Goal: Task Accomplishment & Management: Complete application form

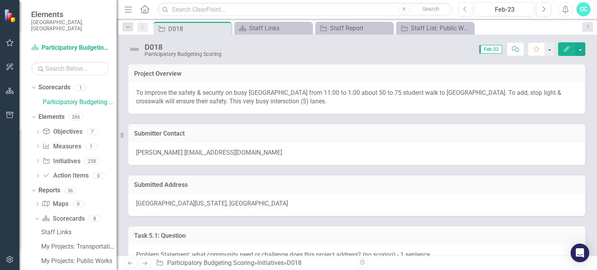
scroll to position [918, 0]
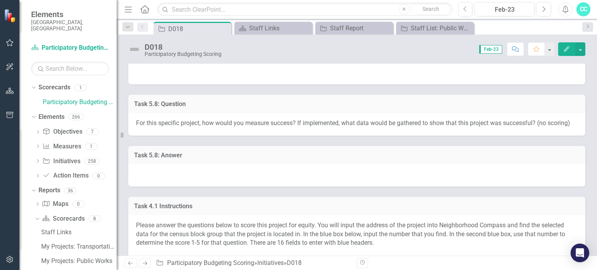
click at [228, 149] on div "Task 5.8: Answer" at bounding box center [356, 161] width 469 height 51
click at [228, 132] on div "For this specific project, how would you measure success? If implemented, what …" at bounding box center [356, 124] width 457 height 23
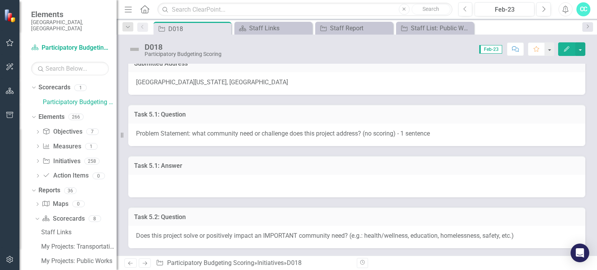
scroll to position [81, 0]
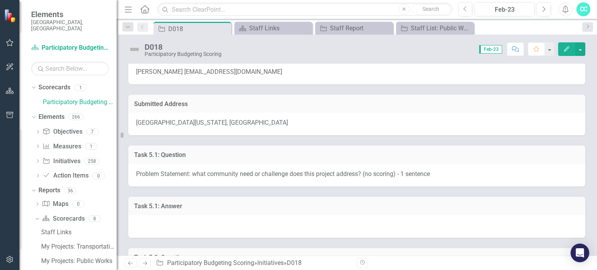
click at [485, 139] on div "Task 5.1: Question Problem Statement: what community need or challenge does thi…" at bounding box center [356, 160] width 469 height 51
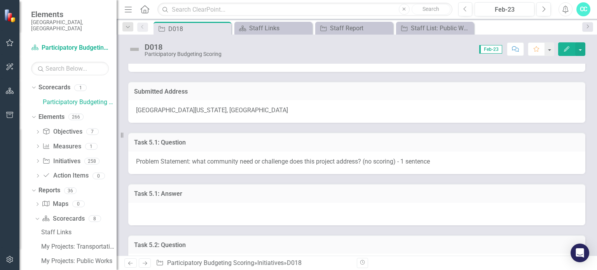
scroll to position [109, 0]
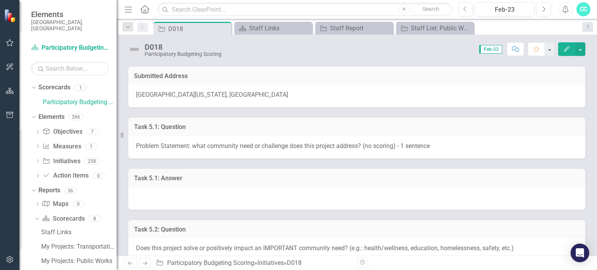
click at [565, 50] on icon "button" at bounding box center [566, 48] width 5 height 5
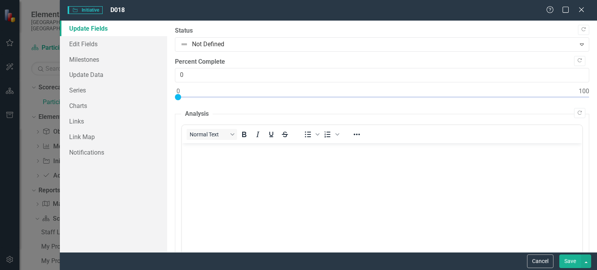
scroll to position [0, 0]
click at [86, 46] on link "Edit Fields" at bounding box center [113, 44] width 107 height 16
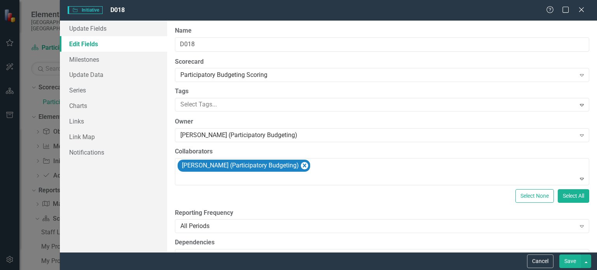
click at [586, 8] on div "Help Maximize Close" at bounding box center [567, 10] width 43 height 9
click at [581, 7] on icon "Close" at bounding box center [581, 9] width 10 height 7
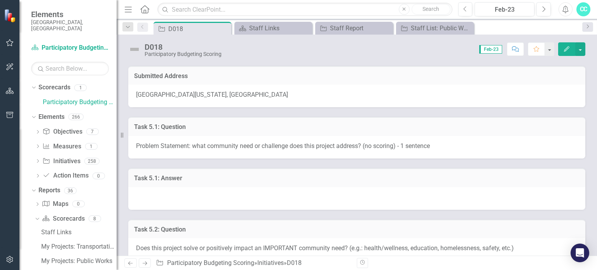
click at [319, 195] on div at bounding box center [356, 198] width 457 height 23
click at [170, 188] on div at bounding box center [356, 198] width 457 height 23
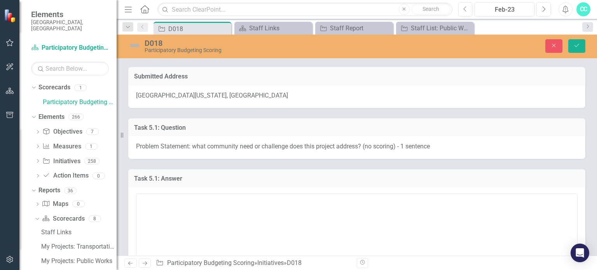
click at [170, 188] on div at bounding box center [356, 244] width 457 height 113
click at [172, 200] on textarea at bounding box center [356, 240] width 441 height 94
paste textarea "Northern High School"
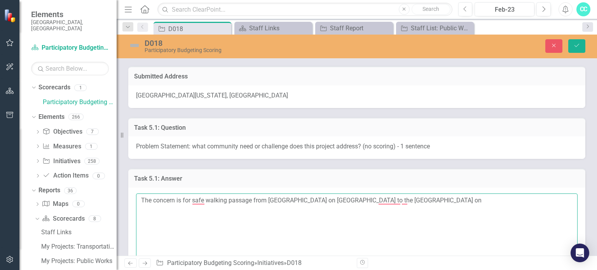
click at [448, 200] on textarea "The concern is for safe walking passage from Northern High School on Roxboro Ro…" at bounding box center [356, 240] width 441 height 94
paste textarea "4521 N Roxboro St, Durham, NC 27704"
type textarea "The concern is for safe walking passage from [GEOGRAPHIC_DATA] on [GEOGRAPHIC_D…"
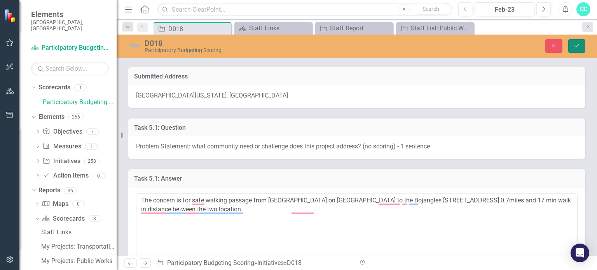
click at [583, 45] on button "Save" at bounding box center [576, 46] width 17 height 14
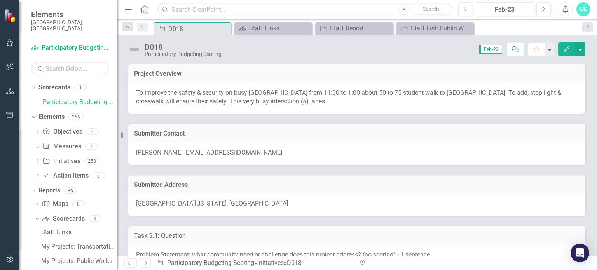
click at [440, 211] on div "North Roxboro Street, Durham, North Carolina 27704, United States" at bounding box center [356, 204] width 457 height 23
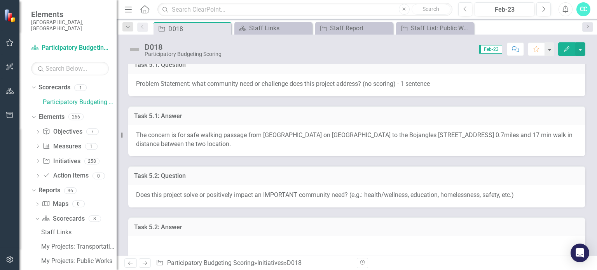
scroll to position [186, 0]
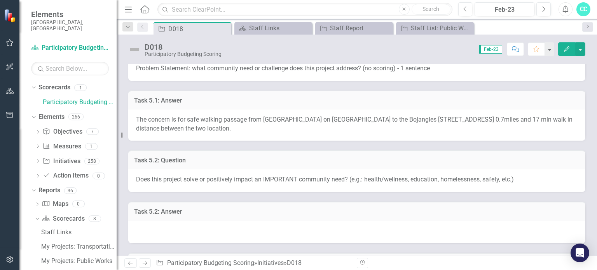
click at [386, 230] on div at bounding box center [356, 232] width 457 height 23
click at [413, 229] on div at bounding box center [356, 232] width 457 height 23
click at [409, 228] on div at bounding box center [356, 232] width 457 height 23
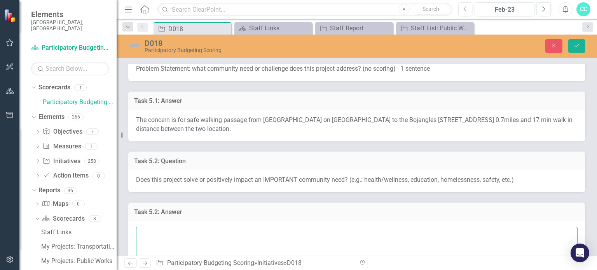
click at [313, 234] on textarea "To enrich screen reader interactions, please activate Accessibility in Grammarl…" at bounding box center [356, 274] width 441 height 94
click at [314, 239] on textarea "ye" at bounding box center [356, 274] width 441 height 94
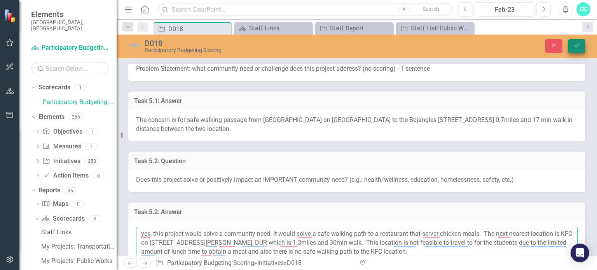
type textarea "yes, this project would solve a community need. It would solve a safe walking p…"
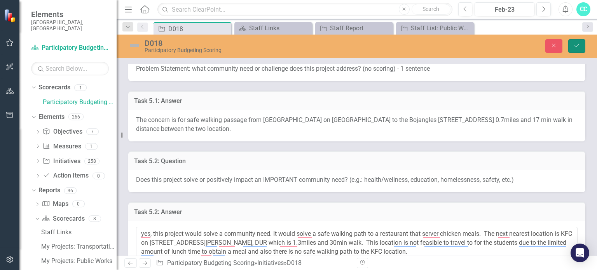
click at [569, 48] on button "Save" at bounding box center [576, 46] width 17 height 14
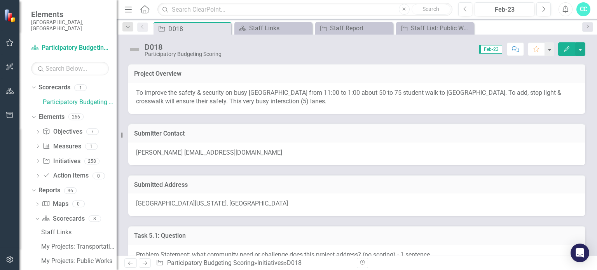
click at [370, 191] on div "Submitted Address" at bounding box center [356, 184] width 457 height 19
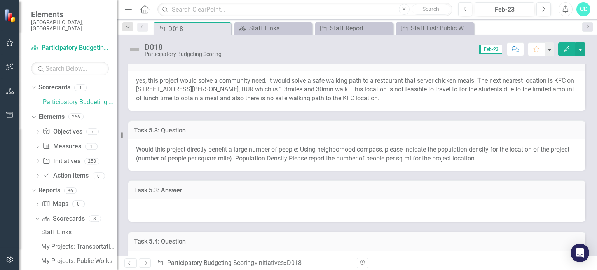
scroll to position [342, 0]
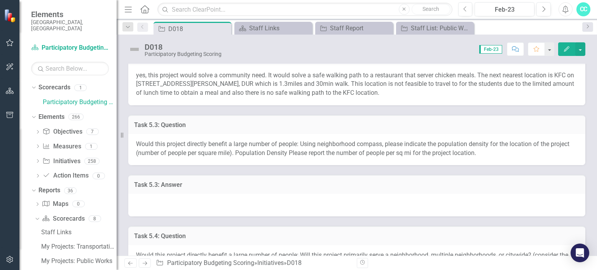
click at [274, 202] on div at bounding box center [356, 205] width 457 height 23
click at [267, 207] on div at bounding box center [356, 205] width 457 height 23
click at [191, 205] on div at bounding box center [356, 205] width 457 height 23
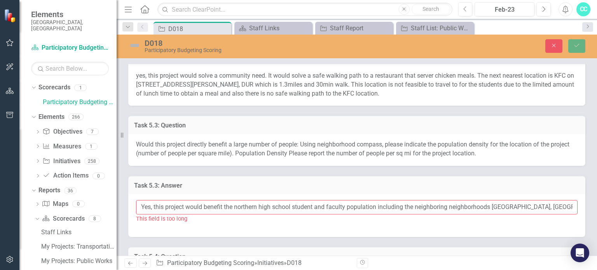
click at [557, 208] on input "Yes, this project would benefit the northern high school student and faculty po…" at bounding box center [356, 207] width 441 height 14
paste input "Wellington"
paste input "Argonne"
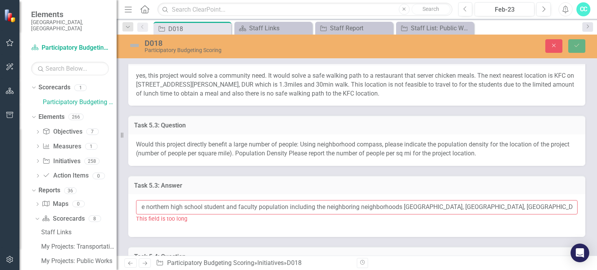
click at [359, 206] on input "Yes, this project would benefit the northern high school student and faculty po…" at bounding box center [356, 207] width 441 height 14
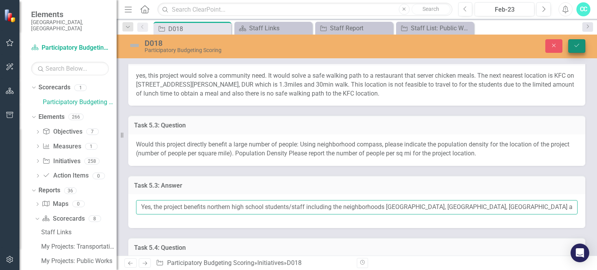
type input "Yes, the project benefits northern high school students/staff including the nei…"
click at [575, 46] on icon "Save" at bounding box center [576, 45] width 7 height 5
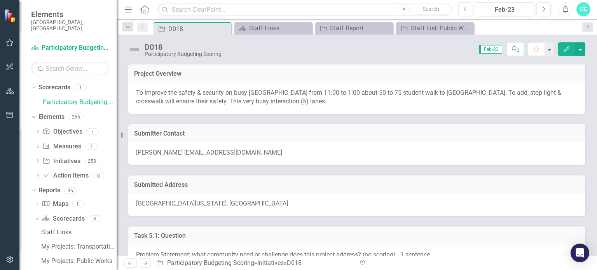
click at [442, 181] on h3 "Submitted Address" at bounding box center [356, 184] width 445 height 7
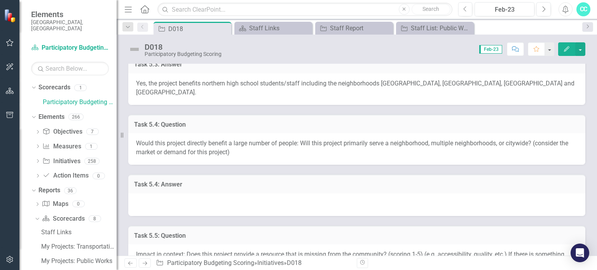
scroll to position [466, 0]
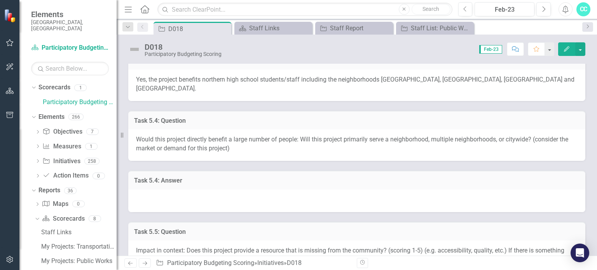
click at [275, 190] on div at bounding box center [356, 201] width 457 height 23
click at [258, 190] on div at bounding box center [356, 201] width 457 height 23
click at [381, 76] on span "Yes, the project benefits northern high school students/staff including the nei…" at bounding box center [355, 84] width 438 height 16
drag, startPoint x: 384, startPoint y: 76, endPoint x: 436, endPoint y: 70, distance: 52.8
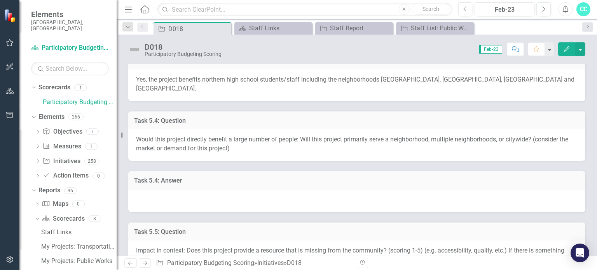
click at [436, 70] on div "Yes, the project benefits northern high school students/staff including the nei…" at bounding box center [356, 85] width 457 height 31
click at [480, 80] on span "Yes, the project benefits northern high school students/staff including the nei…" at bounding box center [355, 84] width 438 height 16
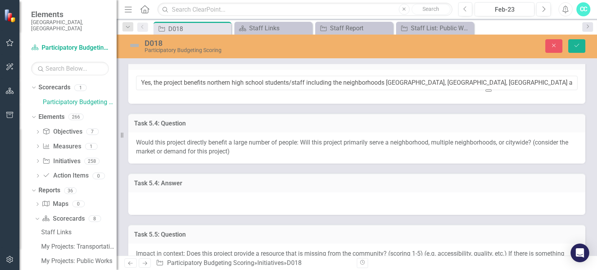
click at [480, 80] on input "Yes, the project benefits northern high school students/staff including the nei…" at bounding box center [356, 83] width 441 height 14
click at [381, 204] on div at bounding box center [356, 203] width 457 height 23
click at [349, 201] on div at bounding box center [356, 203] width 457 height 23
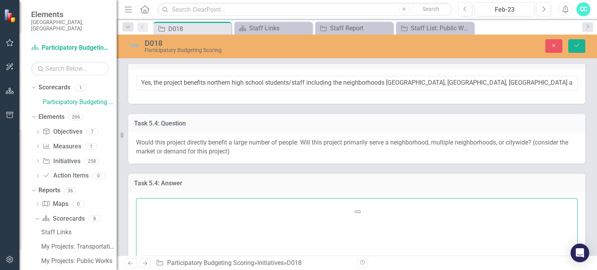
click at [339, 209] on textarea "To enrich screen reader interactions, please activate Accessibility in Grammarl…" at bounding box center [356, 245] width 441 height 94
paste textarea "Yes, the project benefits northern high school students/staff including the nei…"
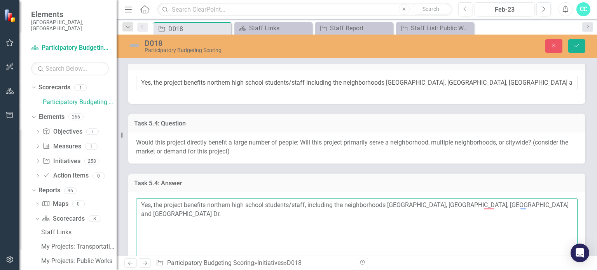
click at [531, 203] on textarea "Yes, the project benefits northern high school students/staff, including the ne…" at bounding box center [356, 245] width 441 height 94
type textarea "Yes, the project benefits northern high school students/staff, including the ne…"
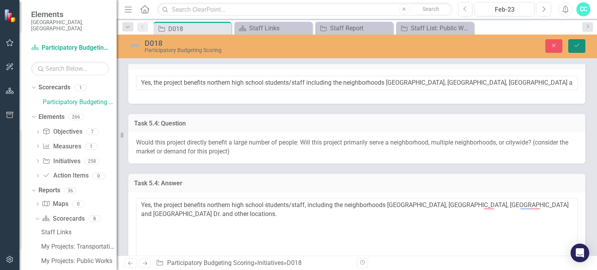
click at [580, 42] on button "Save" at bounding box center [576, 46] width 17 height 14
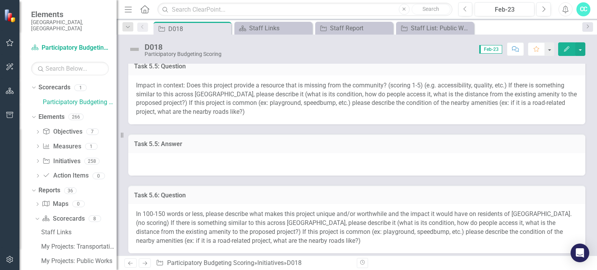
scroll to position [634, 0]
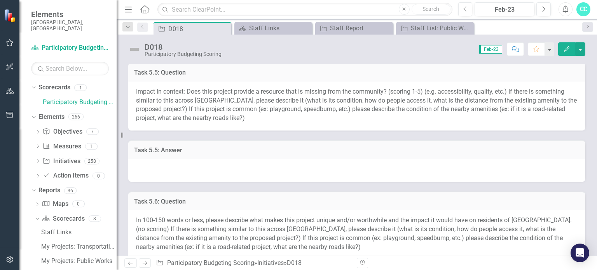
click at [178, 159] on div at bounding box center [356, 170] width 457 height 23
click at [185, 161] on div at bounding box center [356, 170] width 457 height 23
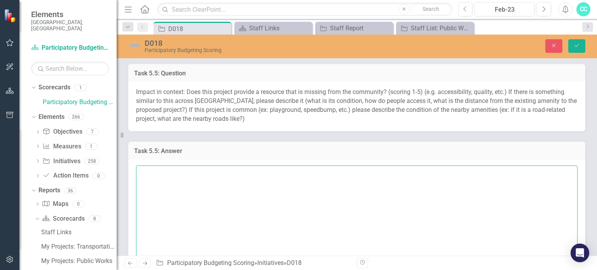
click at [166, 165] on textarea at bounding box center [356, 212] width 441 height 94
type textarea "Yes, Hillside High School is similarly placed near a Bojangles and"
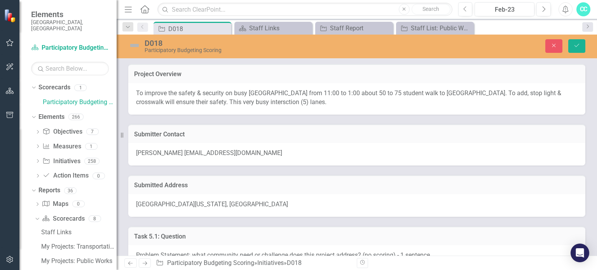
scroll to position [634, 0]
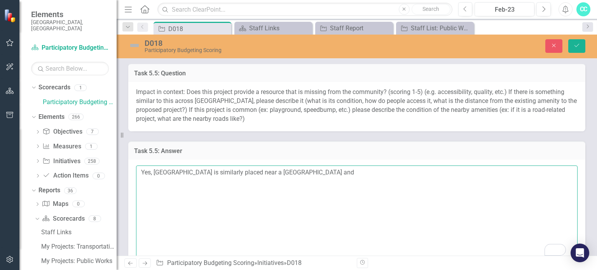
click at [310, 165] on textarea "Yes, Hillside High School is similarly placed near a Bojangles and" at bounding box center [356, 212] width 441 height 94
paste textarea "Bojangles, 176 Stratford Lakes Dr, Durham, NC 27713"
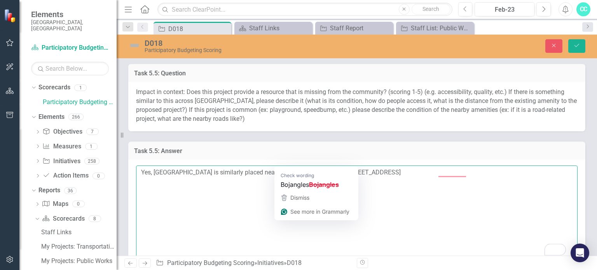
click at [308, 165] on textarea "Yes, Hillside High School is similarly placed near a Bojangles Bojangles, 176 S…" at bounding box center [356, 212] width 441 height 94
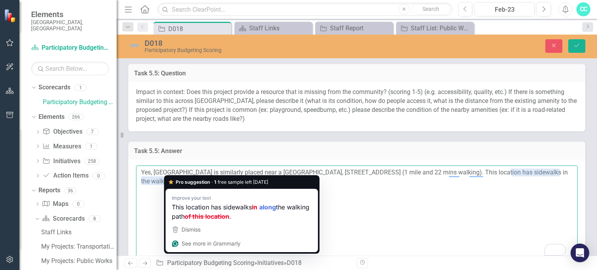
click at [171, 172] on textarea "Yes, Hillside High School is similarly placed near a Bojangles, 176 Stratford L…" at bounding box center [356, 212] width 441 height 94
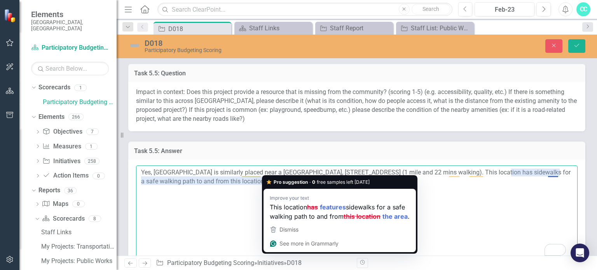
click at [274, 170] on textarea "Yes, Hillside High School is similarly placed near a Bojangles, 176 Stratford L…" at bounding box center [356, 212] width 441 height 94
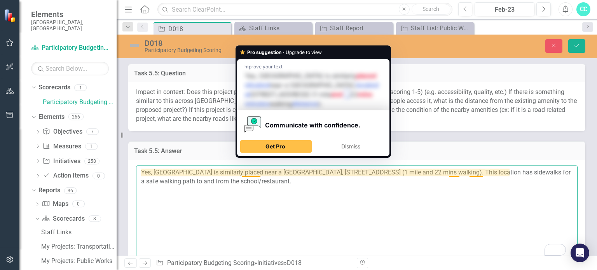
click at [249, 165] on textarea "Yes, Hillside High School is similarly placed near a Bojangles, 176 Stratford L…" at bounding box center [356, 212] width 441 height 94
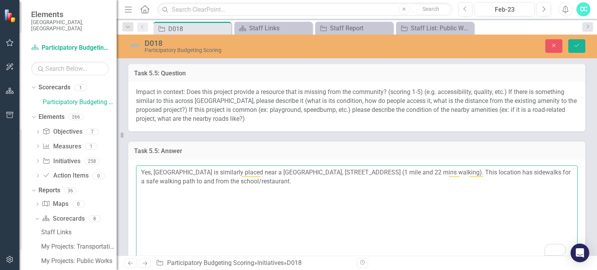
click at [241, 165] on textarea "Yes, Hillside High School is similarly placed near a Bojangles, 176 Stratford L…" at bounding box center [356, 212] width 441 height 94
click at [480, 165] on textarea "Yes, Hillside High School is similarly located near a busy highway and Bojangle…" at bounding box center [356, 212] width 441 height 94
type textarea "Yes, Hillside High School is similarly located near a busy highway and Bojangle…"
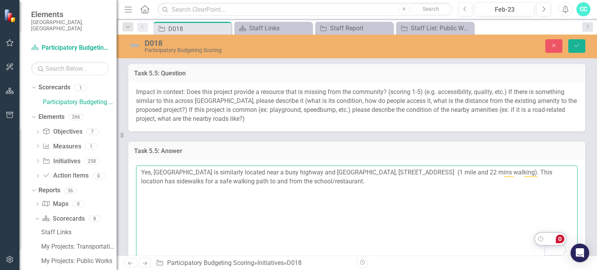
click at [482, 165] on textarea "Yes, Hillside High School is similarly located near a busy highway and Bojangle…" at bounding box center [356, 212] width 441 height 94
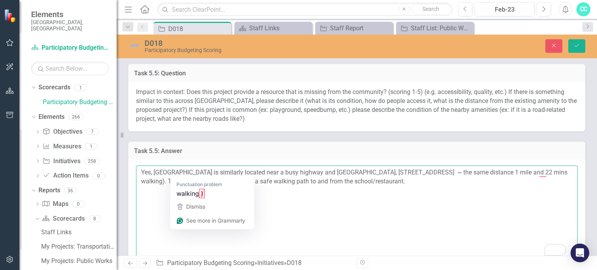
click at [198, 170] on textarea "Yes, Hillside High School is similarly located near a busy highway and Bojangle…" at bounding box center [356, 212] width 441 height 94
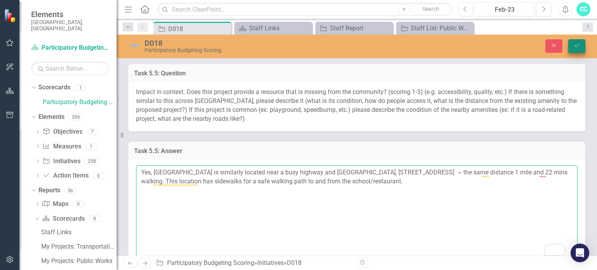
type textarea "Yes, [GEOGRAPHIC_DATA] is similarly located near a busy highway and [GEOGRAPHIC…"
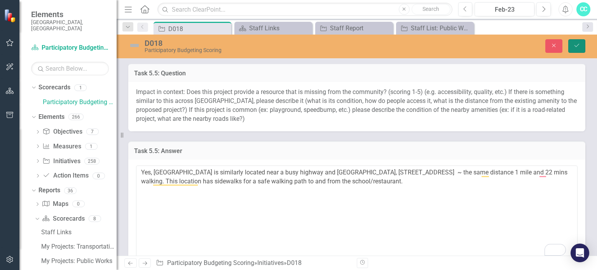
click at [577, 47] on icon "Save" at bounding box center [576, 45] width 7 height 5
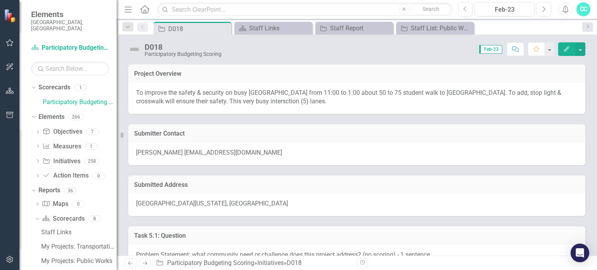
click at [510, 152] on div "[PERSON_NAME] [EMAIL_ADDRESS][DOMAIN_NAME]" at bounding box center [356, 154] width 457 height 23
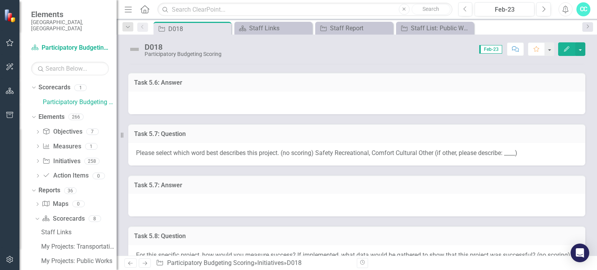
scroll to position [855, 0]
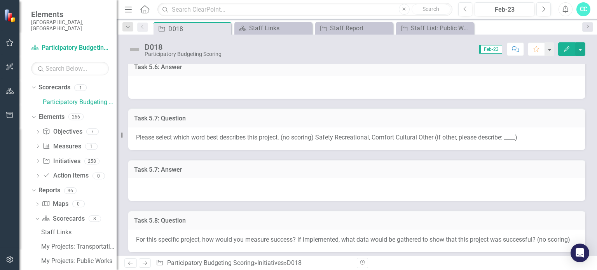
click at [446, 165] on td "Task 5.7: Answer" at bounding box center [356, 170] width 445 height 10
click at [448, 178] on div at bounding box center [356, 189] width 457 height 23
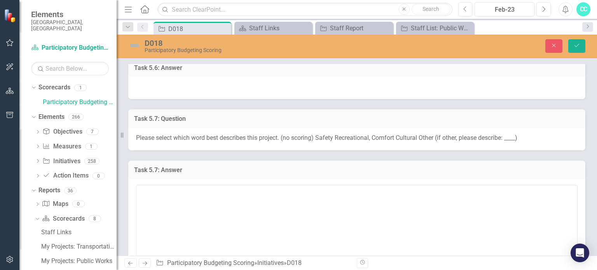
click at [448, 179] on div at bounding box center [356, 235] width 457 height 113
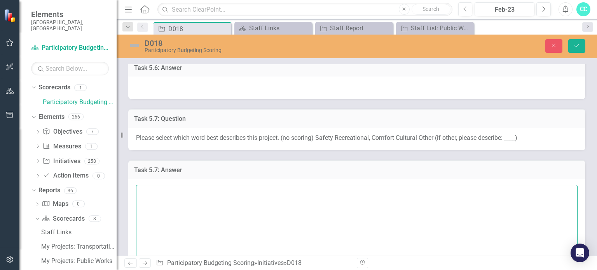
click at [440, 185] on textarea "To enrich screen reader interactions, please activate Accessibility in Grammarl…" at bounding box center [356, 232] width 441 height 94
type textarea "Solving a restaurant food desser"
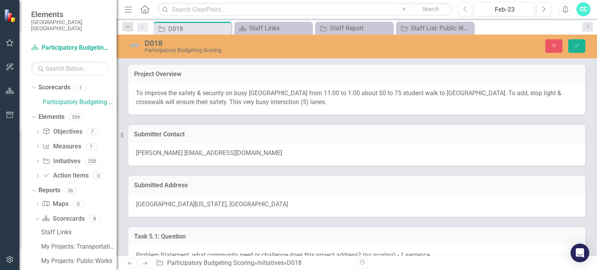
scroll to position [855, 0]
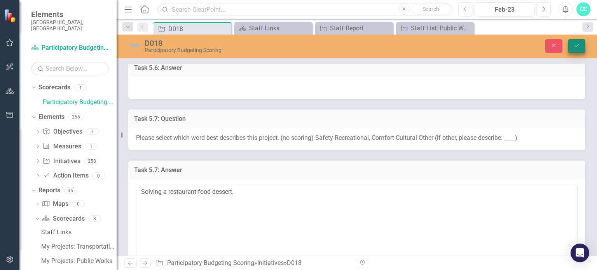
type textarea "Solving a restaurant food dessert."
click at [578, 51] on button "Save" at bounding box center [576, 46] width 17 height 14
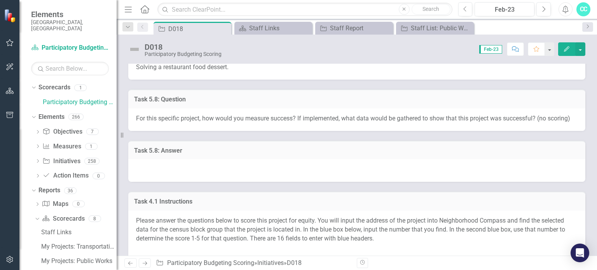
scroll to position [956, 0]
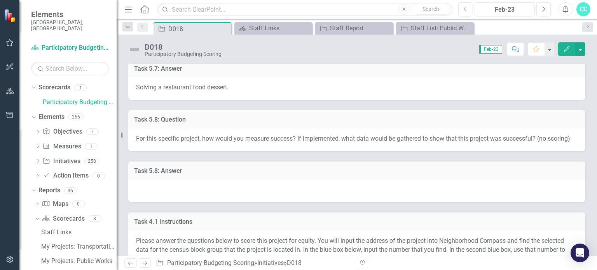
click at [463, 186] on div at bounding box center [356, 190] width 457 height 23
click at [445, 186] on div at bounding box center [356, 190] width 457 height 23
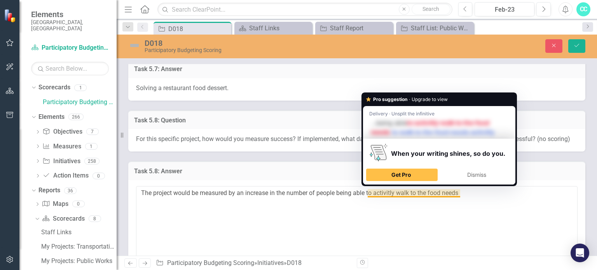
click at [373, 193] on textarea "The project would be measured by an increase in the number of people being able…" at bounding box center [356, 233] width 441 height 94
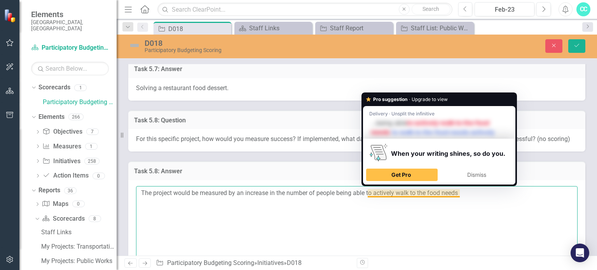
click at [417, 191] on textarea "The project would be measured by an increase in the number of people being able…" at bounding box center [356, 233] width 441 height 94
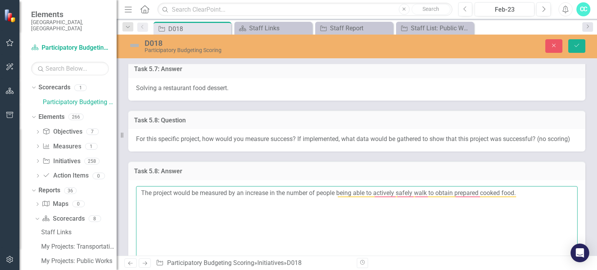
click at [237, 191] on textarea "The project would be measured by an increase in the number of people being able…" at bounding box center [356, 233] width 441 height 94
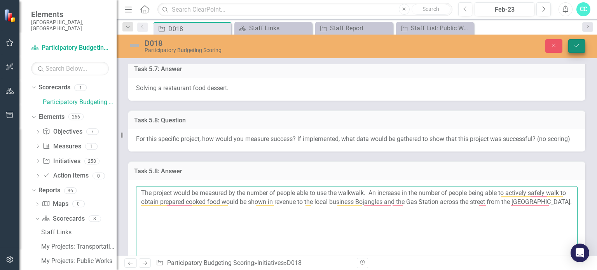
type textarea "The project would be measured by the number of people able to use the walkwalk.…"
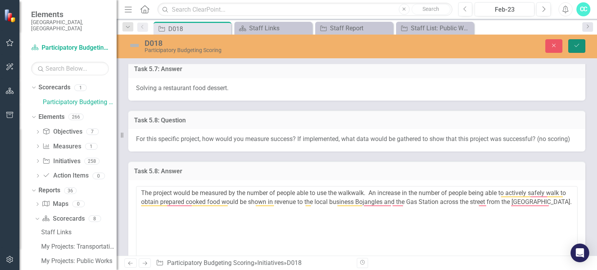
click at [576, 44] on icon "Save" at bounding box center [576, 45] width 7 height 5
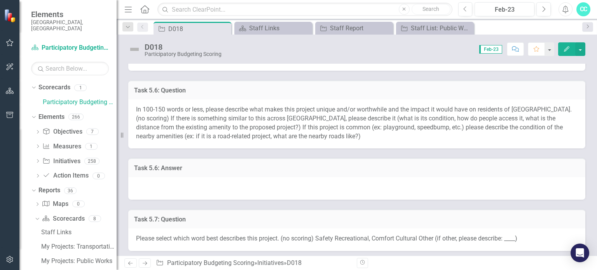
scroll to position [743, 0]
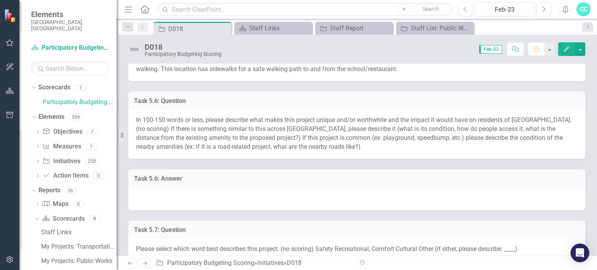
click at [322, 191] on div at bounding box center [356, 199] width 457 height 23
click at [322, 188] on div at bounding box center [356, 199] width 457 height 23
click at [312, 188] on div at bounding box center [356, 199] width 457 height 23
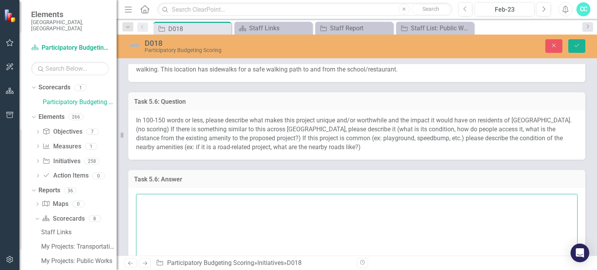
click at [283, 201] on textarea "To enrich screen reader interactions, please activate Accessibility in Grammarl…" at bounding box center [356, 241] width 441 height 94
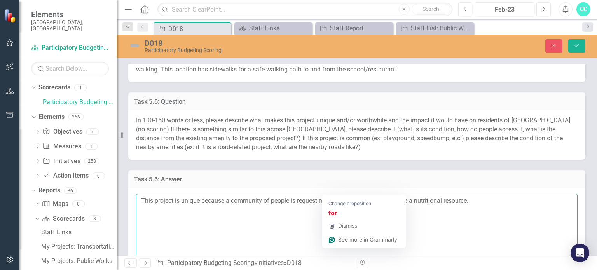
click at [328, 194] on textarea "This project is unique because a community of people is requesting for a safe p…" at bounding box center [356, 241] width 441 height 94
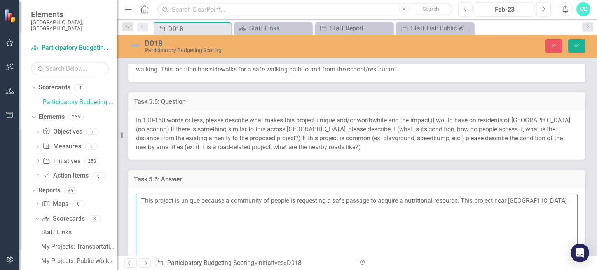
type textarea "This project is unique because a community of people is requesting a safe passa…"
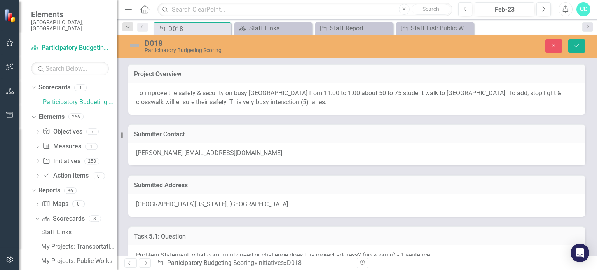
scroll to position [743, 0]
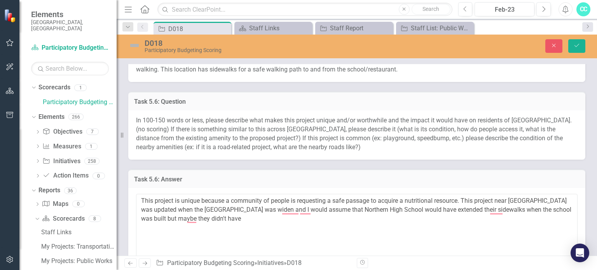
click at [430, 198] on textarea "This project is unique because a community of people is requesting a safe passa…" at bounding box center [356, 241] width 441 height 94
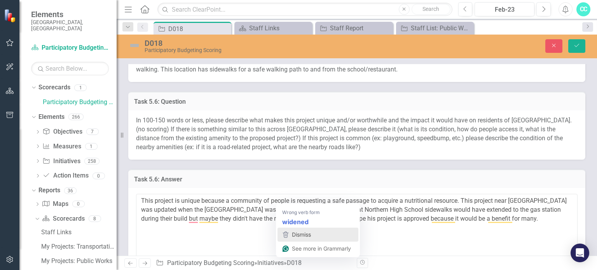
click at [292, 228] on button "Dismiss" at bounding box center [317, 235] width 81 height 14
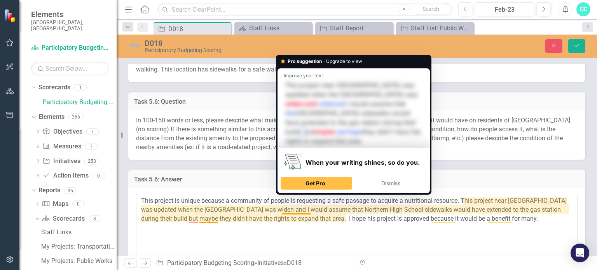
click at [291, 200] on textarea "This project is unique because a community of people is requesting a safe passa…" at bounding box center [356, 241] width 441 height 94
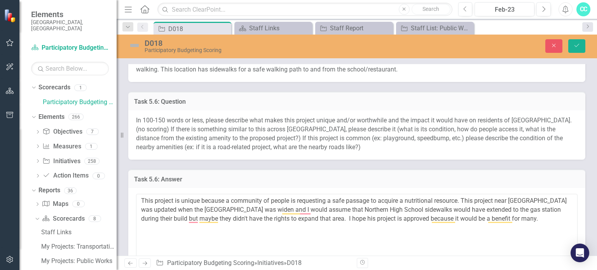
click at [300, 215] on textarea "This project is unique because a community of people is requesting a safe passa…" at bounding box center [356, 241] width 441 height 94
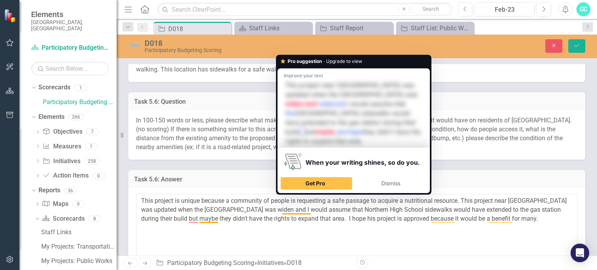
click at [290, 199] on textarea "This project is unique because a community of people is requesting a safe passa…" at bounding box center [356, 241] width 441 height 94
click at [292, 199] on textarea "This project is unique because a community of people is requesting a safe passa…" at bounding box center [356, 241] width 441 height 94
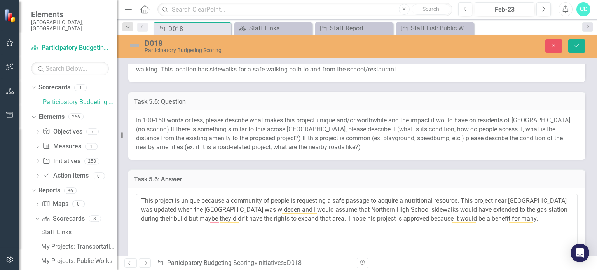
click at [292, 199] on textarea "This project is unique because a community of people is requesting a safe passa…" at bounding box center [356, 241] width 441 height 94
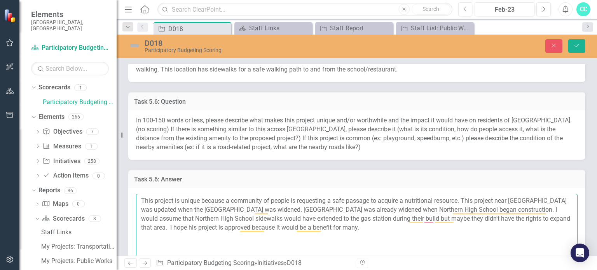
click at [287, 216] on textarea "This project is unique because a community of people is requesting a safe passa…" at bounding box center [356, 241] width 441 height 94
type textarea "This project is unique because a community of people is requesting a safe passa…"
click at [577, 48] on icon "Save" at bounding box center [576, 45] width 7 height 5
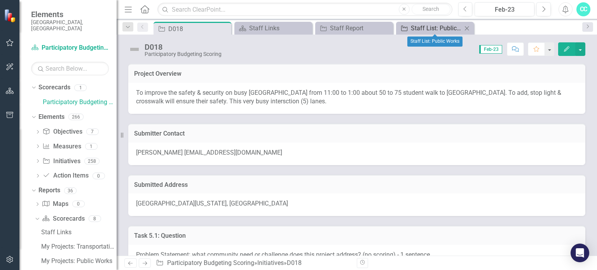
click at [445, 26] on div "Staff List: Public Works" at bounding box center [436, 28] width 51 height 10
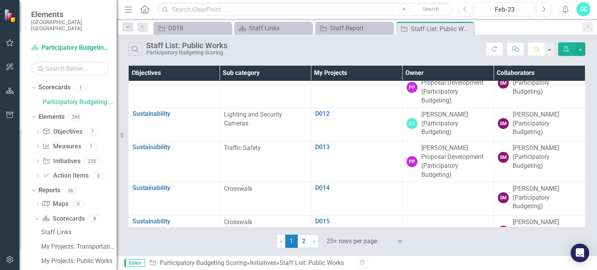
scroll to position [385, 0]
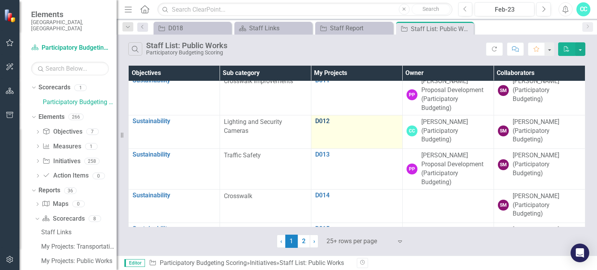
click at [315, 121] on link "D012" at bounding box center [356, 121] width 83 height 7
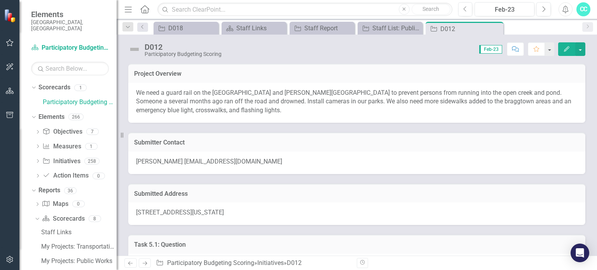
click at [353, 184] on div "Submitted Address" at bounding box center [356, 193] width 457 height 19
click at [266, 111] on p "We need a guard rail on the [GEOGRAPHIC_DATA] and [PERSON_NAME][GEOGRAPHIC_DATA…" at bounding box center [356, 102] width 441 height 27
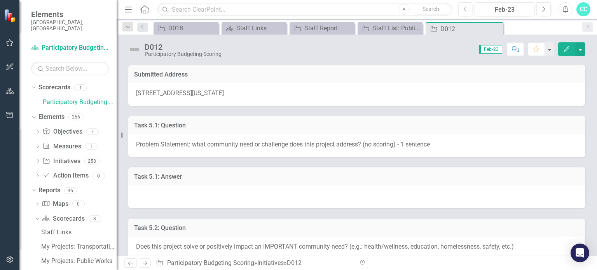
scroll to position [140, 0]
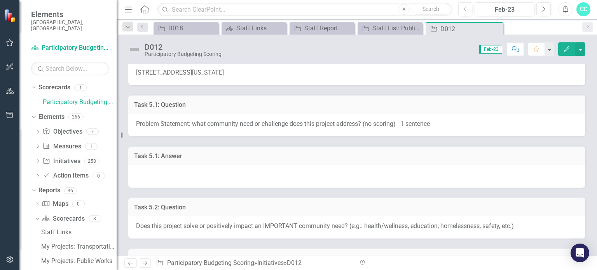
click at [254, 168] on div at bounding box center [356, 176] width 457 height 23
click at [252, 177] on div at bounding box center [356, 176] width 457 height 23
click at [208, 163] on div "Task 5.1: Answer" at bounding box center [356, 155] width 457 height 19
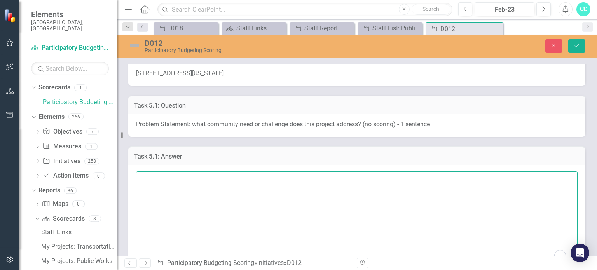
click at [216, 179] on textarea "To enrich screen reader interactions, please activate Accessibility in Grammarl…" at bounding box center [356, 218] width 441 height 94
type textarea "f"
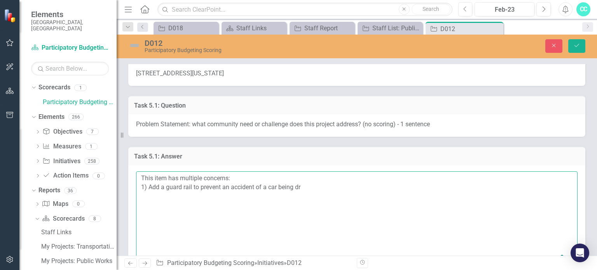
type textarea "This item has multiple concerns: 1) Add a guard rail to prevent an accident of …"
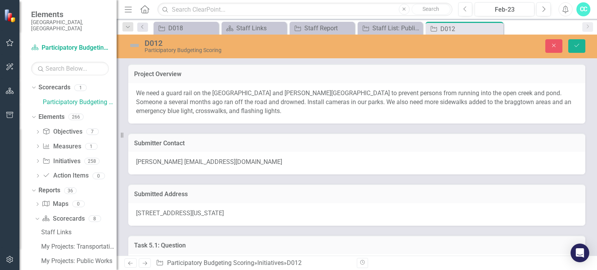
scroll to position [140, 0]
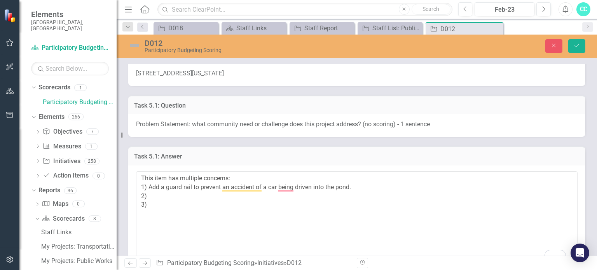
click at [579, 116] on div "Problem Statement: what community need or challenge does this project address? …" at bounding box center [356, 125] width 457 height 23
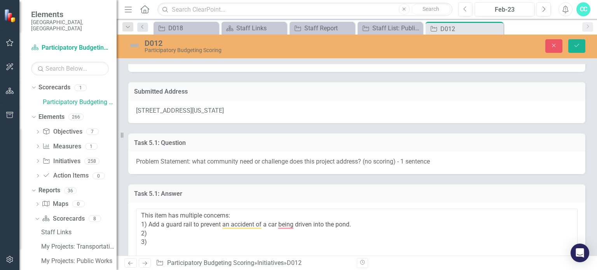
scroll to position [109, 0]
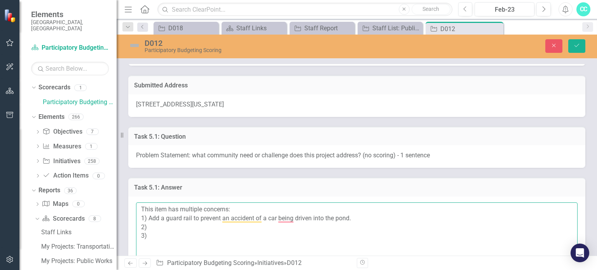
click at [181, 228] on textarea "This item has multiple concerns: 1) Add a guard rail to prevent an accident of …" at bounding box center [356, 249] width 441 height 94
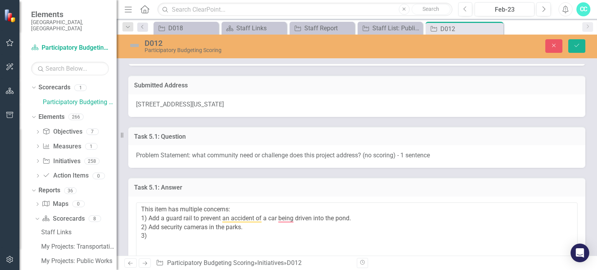
click at [494, 175] on div "Task 5.1: Answer This item has multiple concerns: 1) Add a guard rail to preven…" at bounding box center [356, 239] width 469 height 142
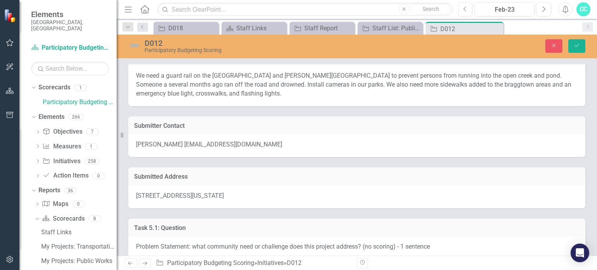
scroll to position [16, 0]
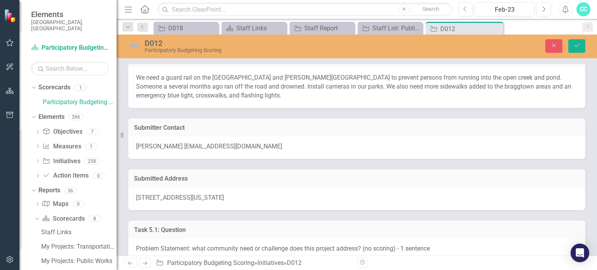
drag, startPoint x: 335, startPoint y: 87, endPoint x: 350, endPoint y: 98, distance: 18.3
click at [350, 98] on p "We need a guard rail on the [GEOGRAPHIC_DATA] and [PERSON_NAME][GEOGRAPHIC_DATA…" at bounding box center [356, 86] width 441 height 27
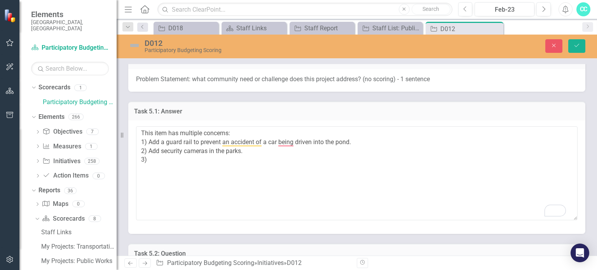
scroll to position [202, 0]
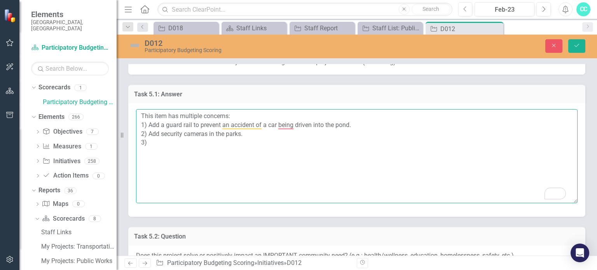
click at [161, 140] on textarea "This item has multiple concerns: 1) Add a guard rail to prevent an accident of …" at bounding box center [356, 156] width 441 height 94
click at [203, 164] on textarea "This item has multiple concerns: 1) Add a guard rail to prevent an accident of …" at bounding box center [356, 156] width 441 height 94
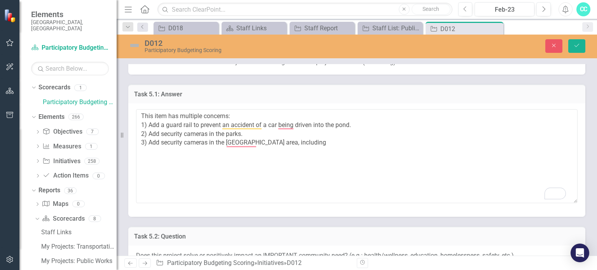
click at [279, 83] on div "Task 5.1: Answer This item has multiple concerns: 1) Add a guard rail to preven…" at bounding box center [356, 146] width 469 height 142
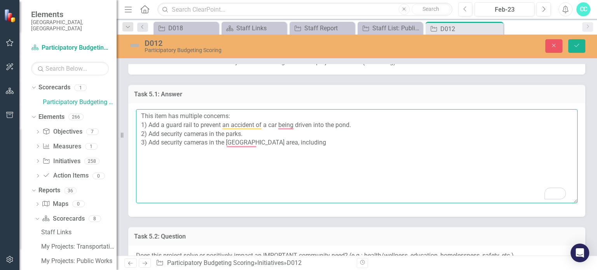
click at [161, 142] on textarea "This item has multiple concerns: 1) Add a guard rail to prevent an accident of …" at bounding box center [356, 156] width 441 height 94
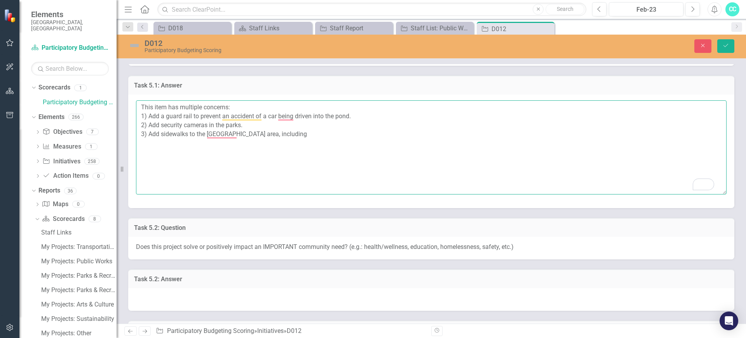
drag, startPoint x: 589, startPoint y: 0, endPoint x: 564, endPoint y: 148, distance: 150.2
click at [564, 148] on textarea "This item has multiple concerns: 1) Add a guard rail to prevent an accident of …" at bounding box center [431, 147] width 590 height 94
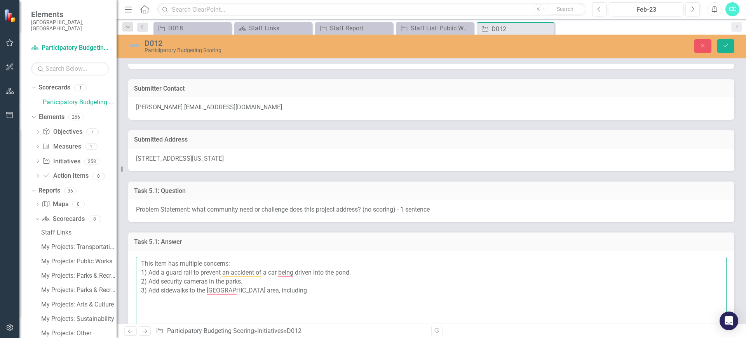
scroll to position [9, 0]
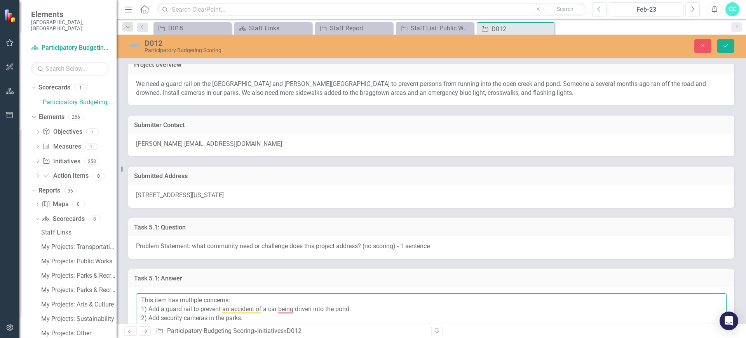
click at [334, 270] on textarea "This item has multiple concerns: 1) Add a guard rail to prevent an accident of …" at bounding box center [431, 340] width 590 height 94
click at [324, 270] on textarea "This item has multiple concerns: 1) Add a guard rail to prevent an accident of …" at bounding box center [431, 340] width 590 height 94
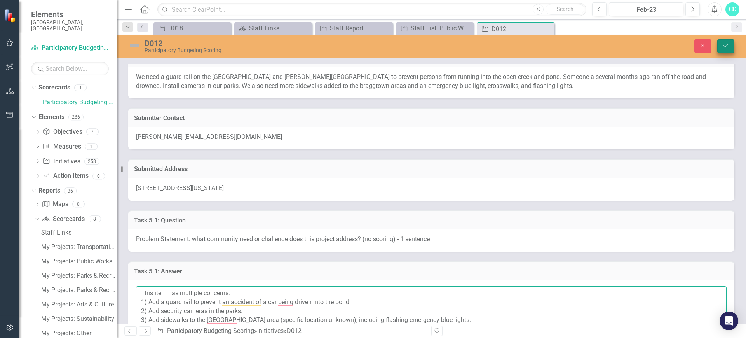
type textarea "This item has multiple concerns: 1) Add a guard rail to prevent an accident of …"
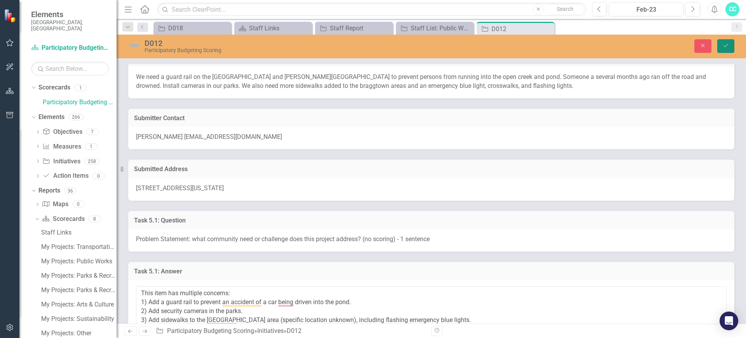
click at [596, 45] on button "Save" at bounding box center [725, 46] width 17 height 14
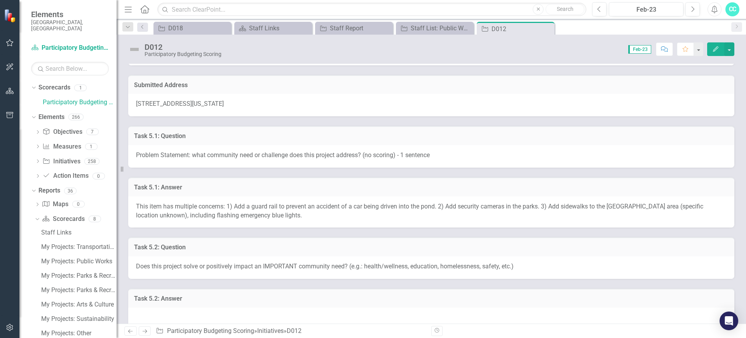
scroll to position [118, 0]
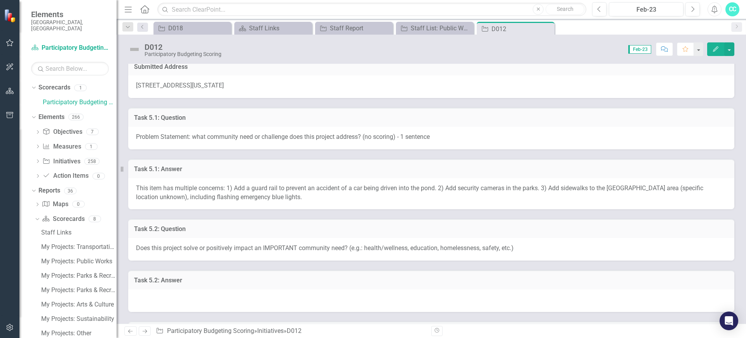
click at [343, 234] on td "Task 5.2: Question" at bounding box center [431, 230] width 594 height 10
click at [329, 270] on div at bounding box center [431, 300] width 606 height 23
click at [341, 270] on div at bounding box center [431, 300] width 606 height 23
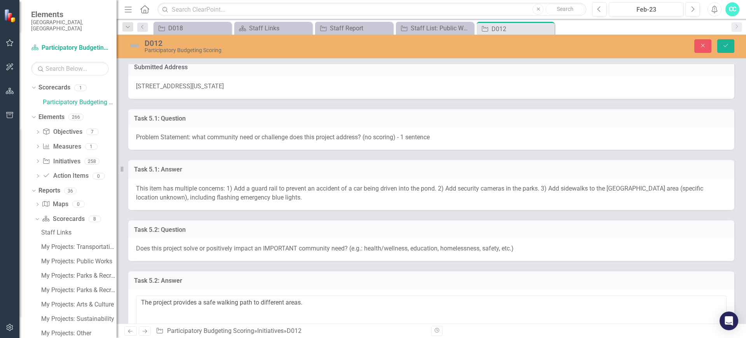
click at [355, 270] on textarea "The project provides a safe walking path to different areas." at bounding box center [431, 342] width 590 height 94
type textarea "The project provides a safe walking path to different areas."
click at [596, 44] on icon "Save" at bounding box center [725, 45] width 7 height 5
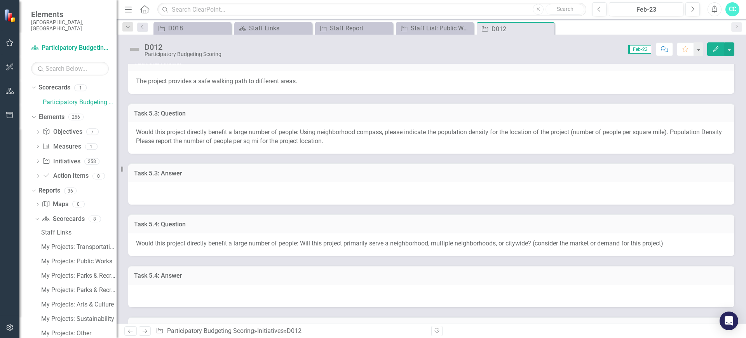
scroll to position [345, 0]
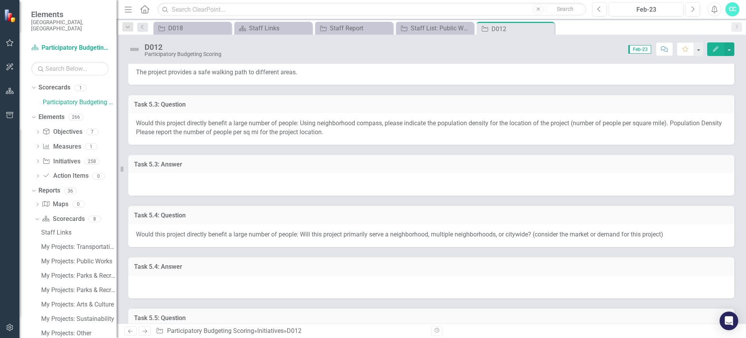
click at [574, 184] on div at bounding box center [431, 184] width 606 height 23
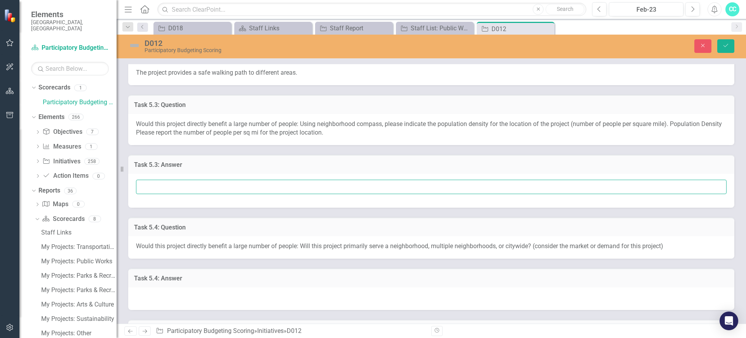
click at [176, 188] on input "text" at bounding box center [431, 186] width 590 height 14
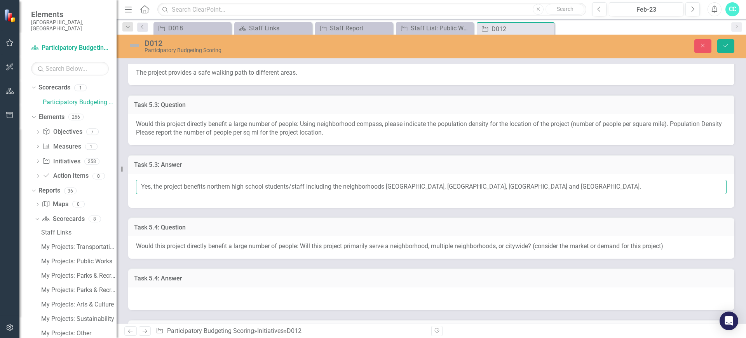
click at [186, 188] on input "Yes, the project benefits northern high school students/staff including the nei…" at bounding box center [431, 186] width 590 height 14
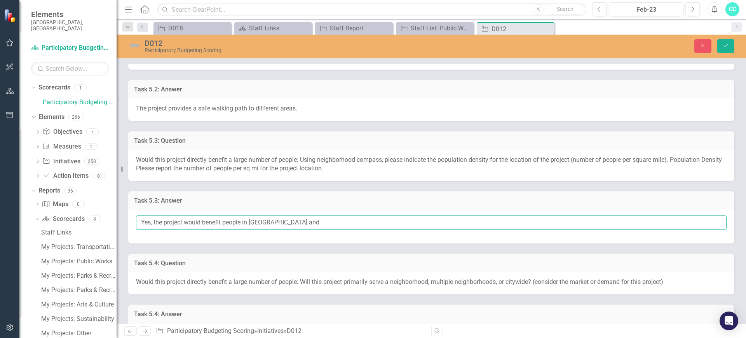
scroll to position [364, 0]
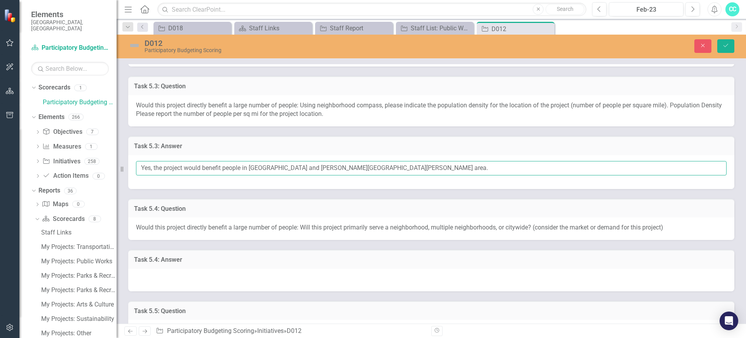
type input "Yes, the project would benefit people in [GEOGRAPHIC_DATA] and [PERSON_NAME][GE…"
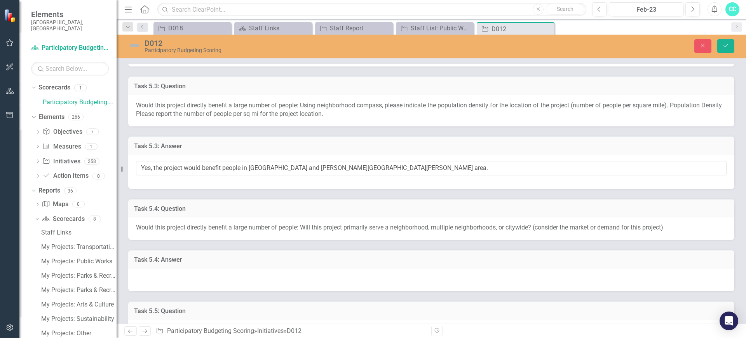
click at [596, 37] on div "D012 Participatory Budgeting Scoring Close Save" at bounding box center [431, 47] width 629 height 24
click at [596, 45] on icon "Save" at bounding box center [725, 45] width 7 height 5
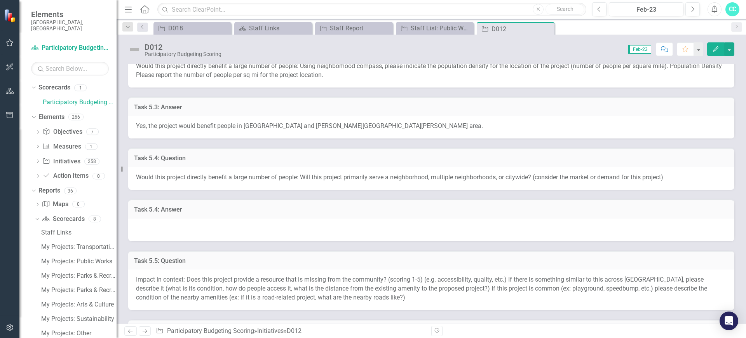
scroll to position [422, 0]
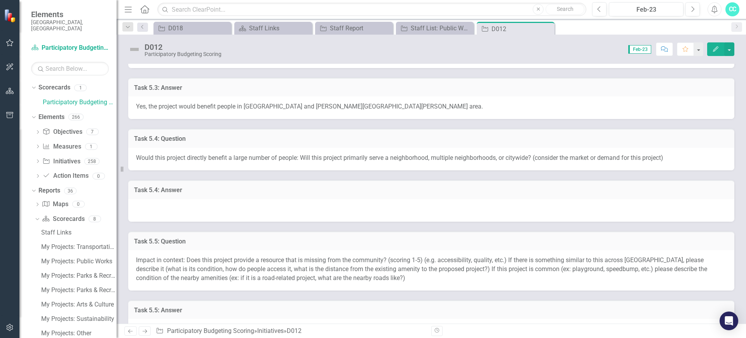
click at [419, 197] on div "Task 5.4: Answer" at bounding box center [431, 189] width 606 height 19
click at [402, 206] on div at bounding box center [431, 210] width 606 height 23
click at [404, 210] on div at bounding box center [431, 210] width 606 height 23
click at [158, 213] on div at bounding box center [431, 210] width 606 height 23
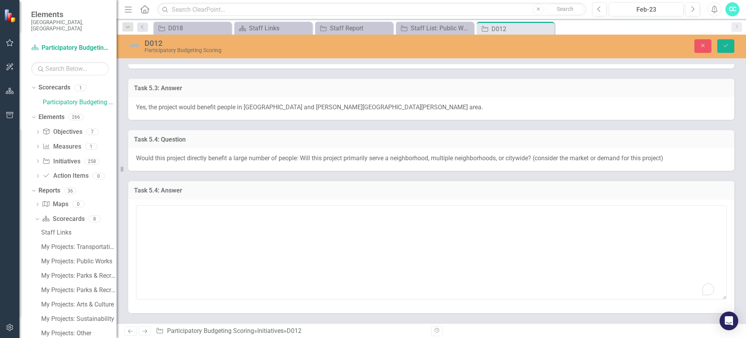
click at [158, 213] on textarea "To enrich screen reader interactions, please activate Accessibility in Grammarl…" at bounding box center [431, 252] width 590 height 94
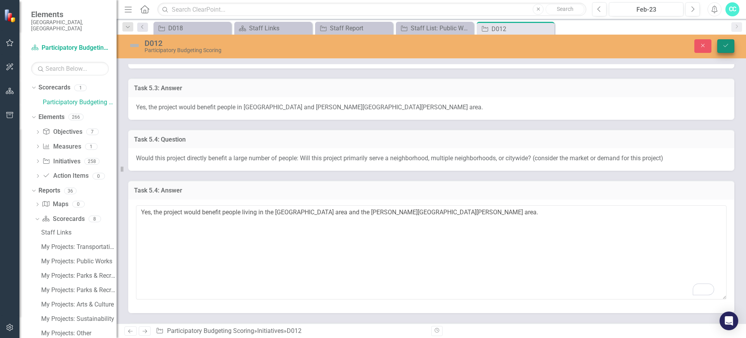
type textarea "Yes, the project would benefit people living in the [GEOGRAPHIC_DATA] area and …"
click at [596, 46] on icon "Save" at bounding box center [725, 45] width 7 height 5
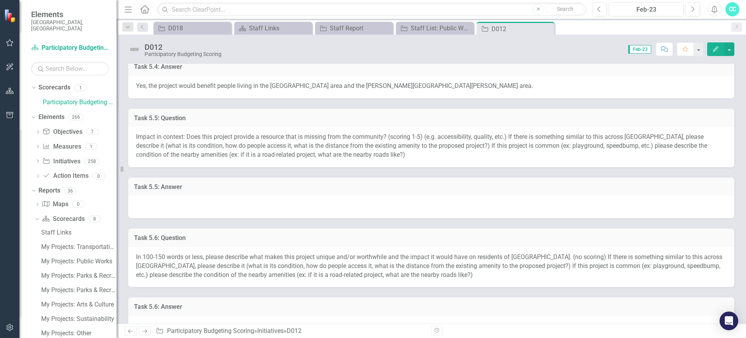
scroll to position [554, 0]
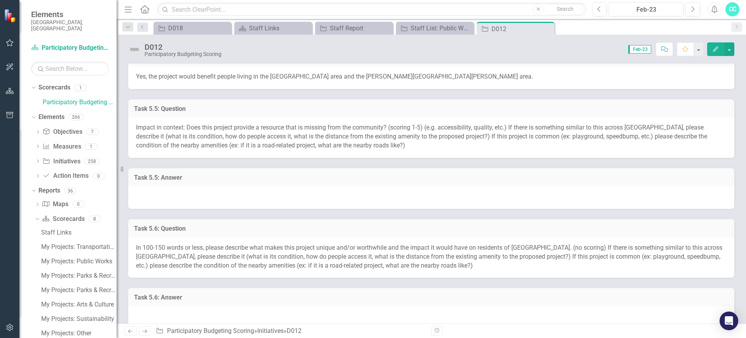
click at [276, 200] on div at bounding box center [431, 197] width 606 height 23
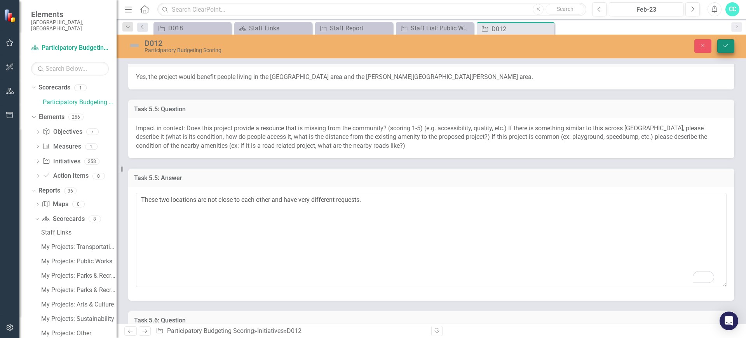
type textarea "These two locations are not close to each other and have very different request…"
click at [596, 49] on button "Save" at bounding box center [725, 46] width 17 height 14
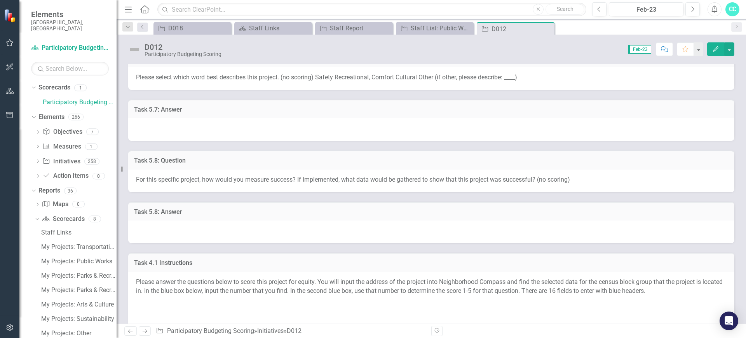
scroll to position [826, 0]
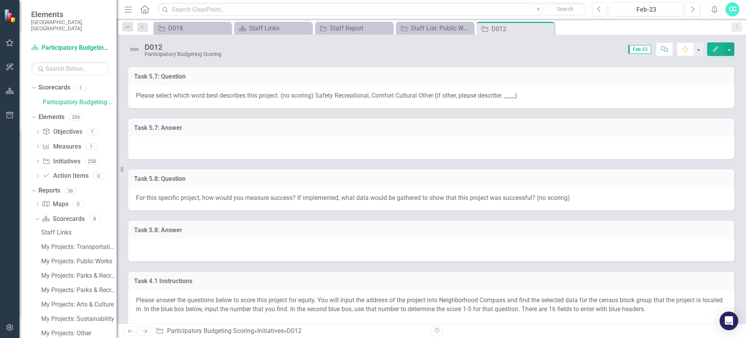
click at [198, 146] on div at bounding box center [431, 147] width 606 height 23
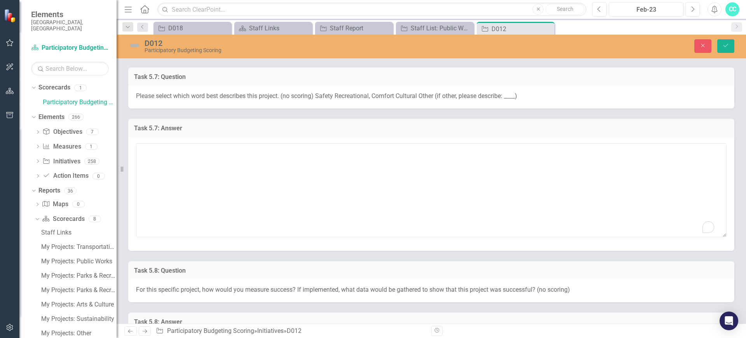
click at [198, 146] on textarea "To enrich screen reader interactions, please activate Accessibility in Grammarl…" at bounding box center [431, 190] width 590 height 94
type textarea "x"
type textarea "Safe walking paths."
click at [596, 45] on icon "Save" at bounding box center [725, 45] width 7 height 5
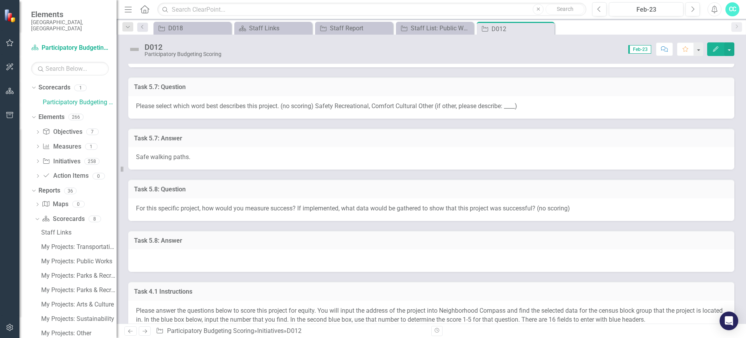
scroll to position [835, 0]
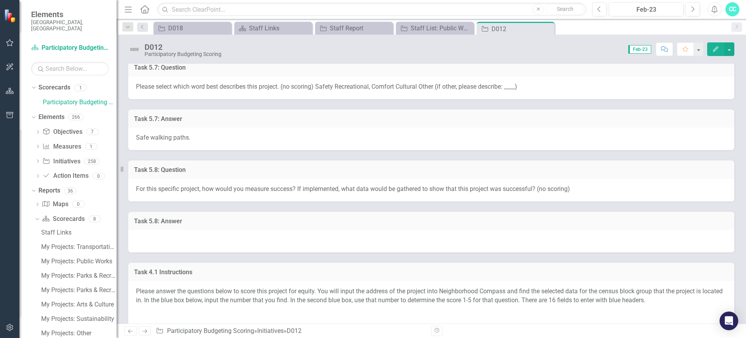
click at [587, 233] on div at bounding box center [431, 241] width 606 height 23
click at [585, 242] on div at bounding box center [431, 241] width 606 height 23
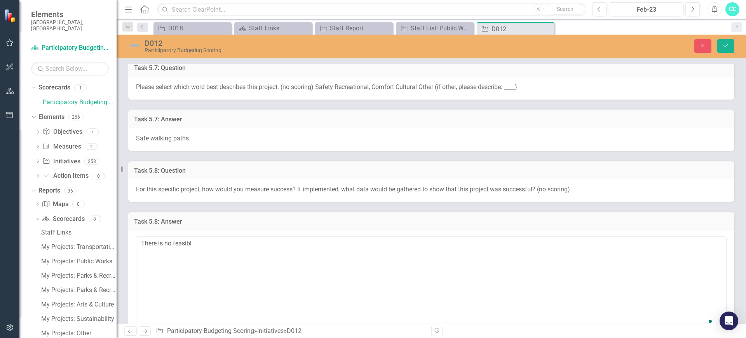
type textarea "There is no feasible"
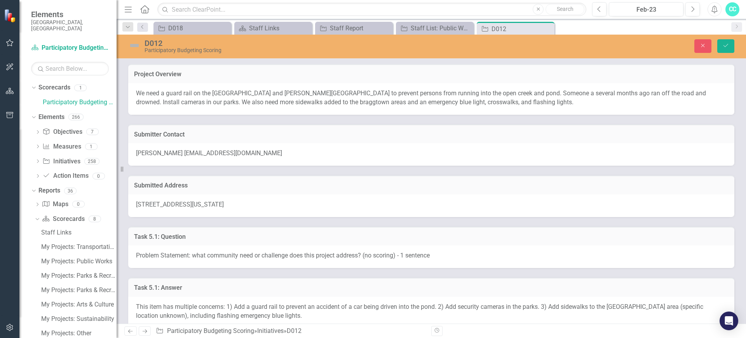
scroll to position [835, 0]
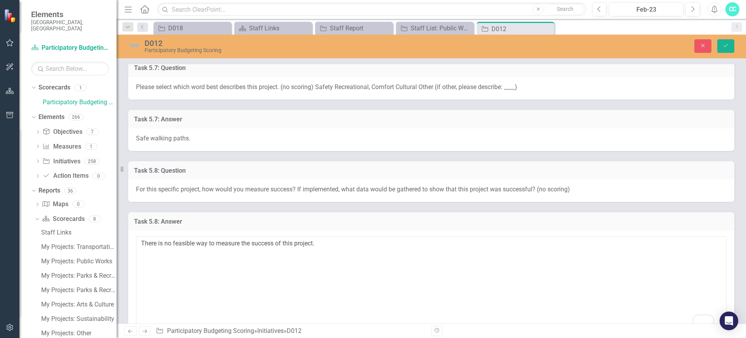
click at [165, 244] on textarea "There is no feasible way to measure the success of this project." at bounding box center [431, 283] width 590 height 94
click at [152, 242] on textarea "There is only the visibility of seeing travelers going to an from. There is no …" at bounding box center [431, 283] width 590 height 94
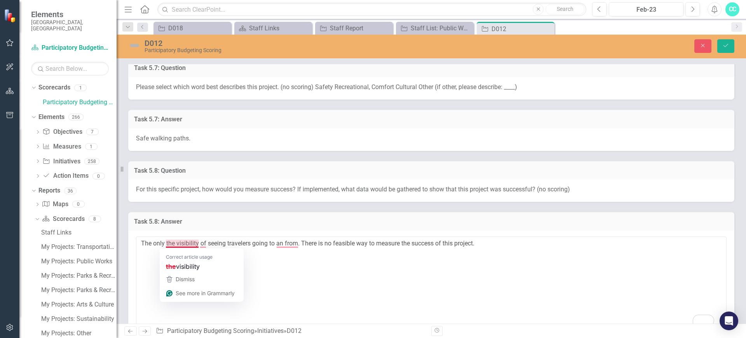
click at [167, 246] on textarea "The only the visibility of seeing travelers going to an from. There is no feasi…" at bounding box center [431, 283] width 590 height 94
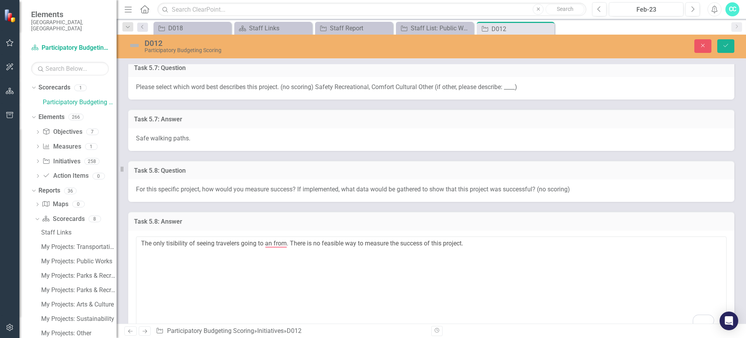
click at [195, 242] on textarea "The only tisibility of seeing travelers going to an from. There is no feasible …" at bounding box center [431, 283] width 590 height 94
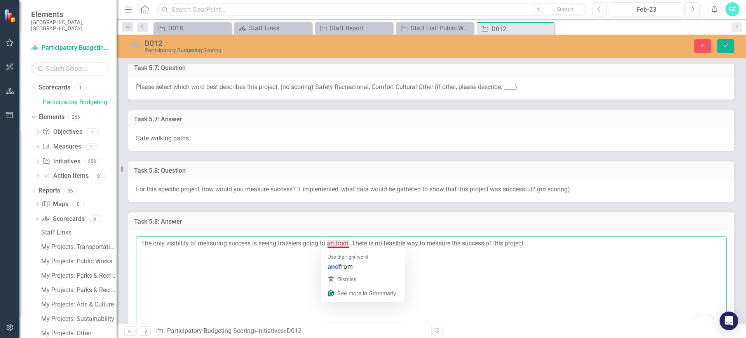
click at [348, 244] on textarea "The only visibility of measuring success is seeing travelers going to an from. …" at bounding box center [431, 283] width 590 height 94
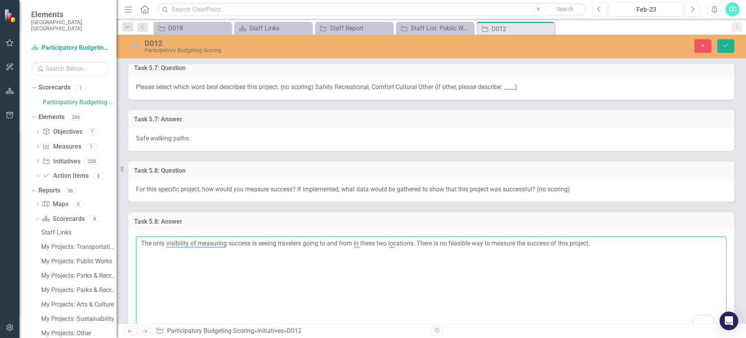
type textarea "The only visibility of measuring success is seeing travelers going to and from …"
click at [189, 136] on span "Safe walking paths." at bounding box center [163, 137] width 54 height 7
click at [726, 47] on icon "Save" at bounding box center [725, 45] width 7 height 5
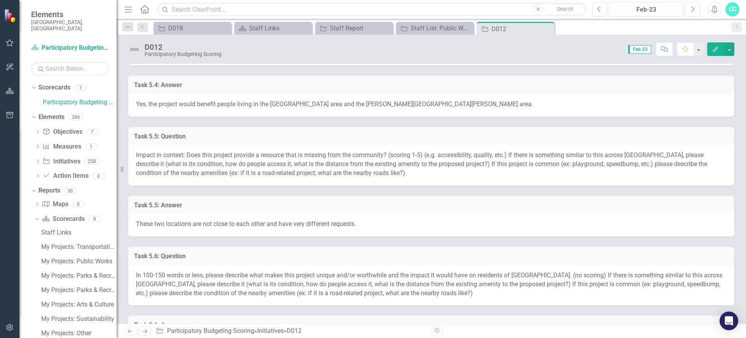
scroll to position [572, 0]
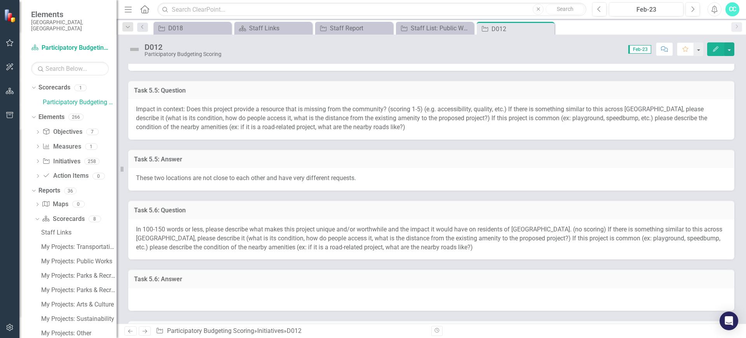
click at [616, 171] on div "These two locations are not close to each other and have very different request…" at bounding box center [431, 179] width 606 height 23
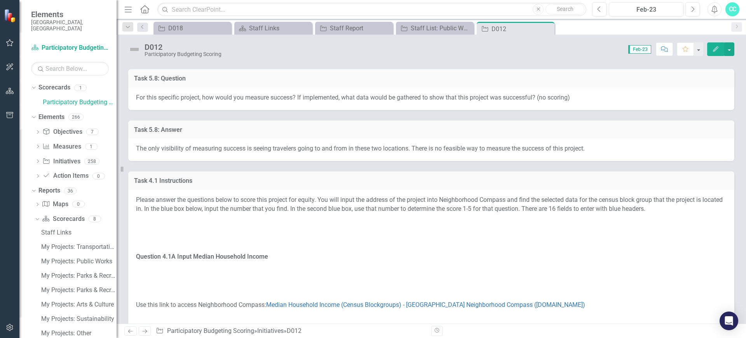
scroll to position [917, 0]
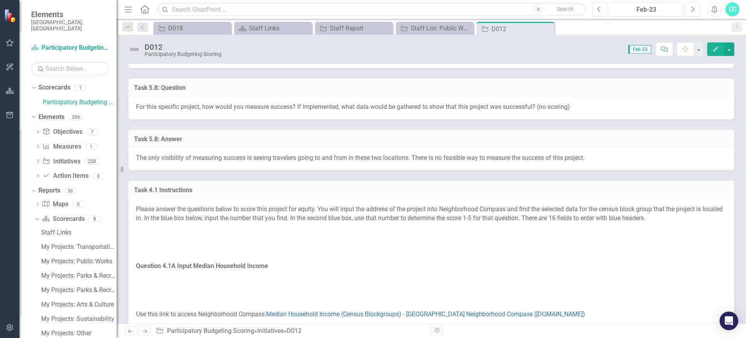
click at [570, 111] on div "For this specific project, how would you measure success? If implemented, what …" at bounding box center [431, 108] width 606 height 23
click at [514, 169] on div "The only visibility of measuring success is seeing travelers going to and from …" at bounding box center [431, 159] width 606 height 23
click at [514, 155] on span "The only visibility of measuring success is seeing travelers going to and from …" at bounding box center [360, 157] width 449 height 7
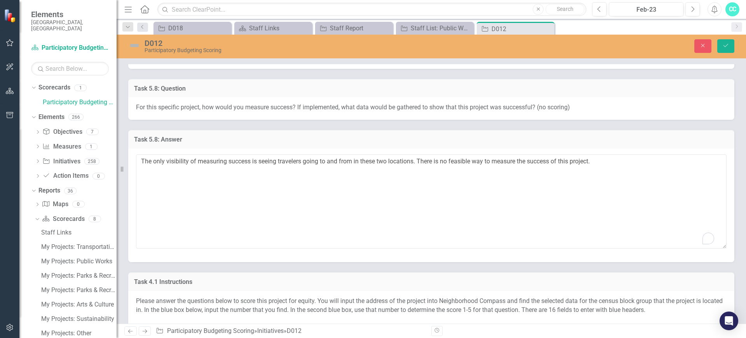
click at [514, 155] on textarea "The only visibility of measuring success is seeing travelers going to and from …" at bounding box center [431, 201] width 590 height 94
click at [415, 162] on textarea "The only visibility of measuring success is seeing travelers going to and from …" at bounding box center [431, 201] width 590 height 94
click at [472, 159] on textarea "The only visibility of measuring success is seeing travelers going to and from …" at bounding box center [431, 201] width 590 height 94
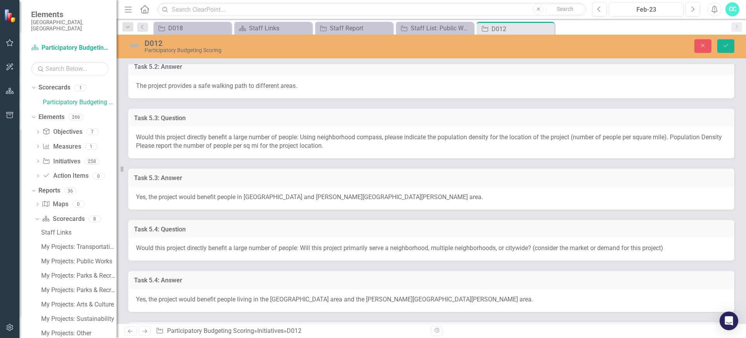
scroll to position [332, 0]
type textarea "The only visibility of measuring success is seeing travelers going to and from …"
click at [730, 48] on button "Save" at bounding box center [725, 46] width 17 height 14
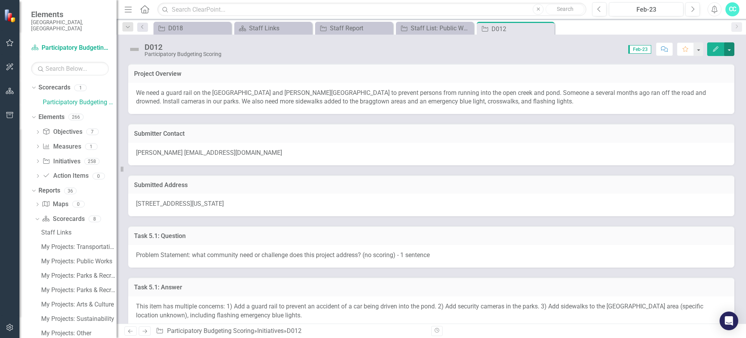
click at [730, 48] on button "button" at bounding box center [729, 49] width 10 height 14
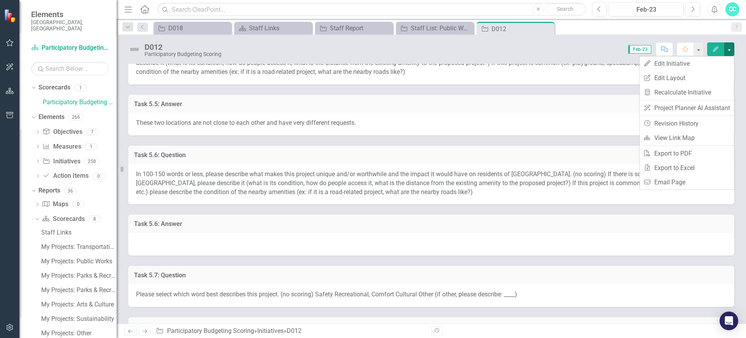
scroll to position [636, 0]
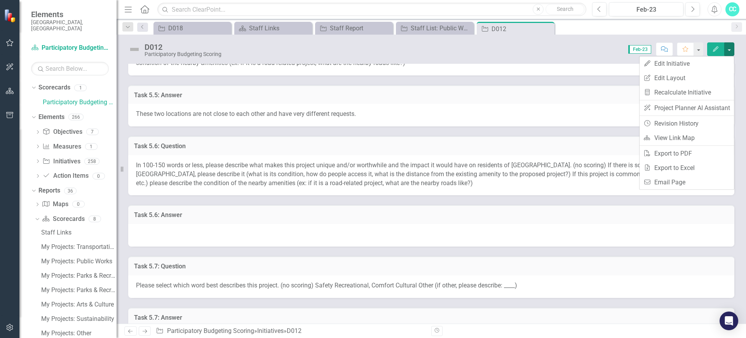
click at [347, 229] on div at bounding box center [431, 235] width 606 height 23
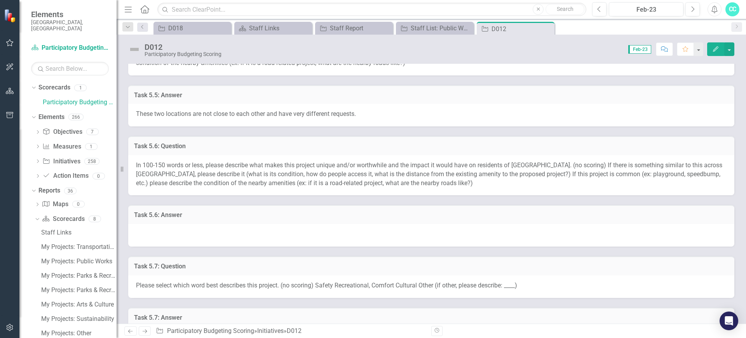
click at [347, 229] on div at bounding box center [431, 235] width 606 height 23
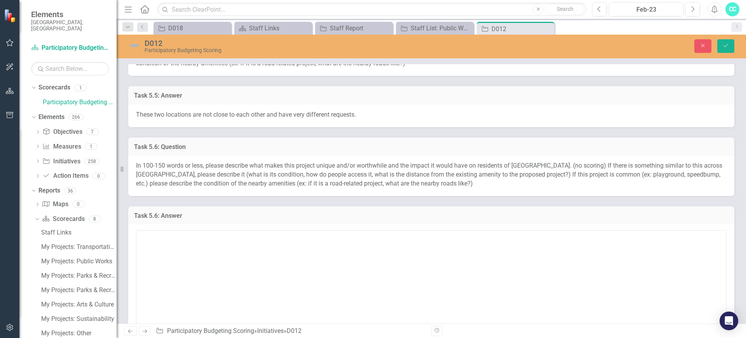
click at [347, 229] on div at bounding box center [431, 280] width 606 height 113
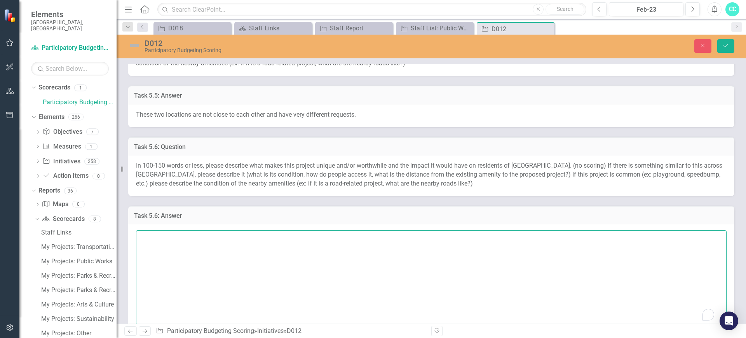
click at [340, 238] on textarea "To enrich screen reader interactions, please activate Accessibility in Grammarl…" at bounding box center [431, 277] width 590 height 94
type textarea "This project is unique because it plans to serve the same purpose for different…"
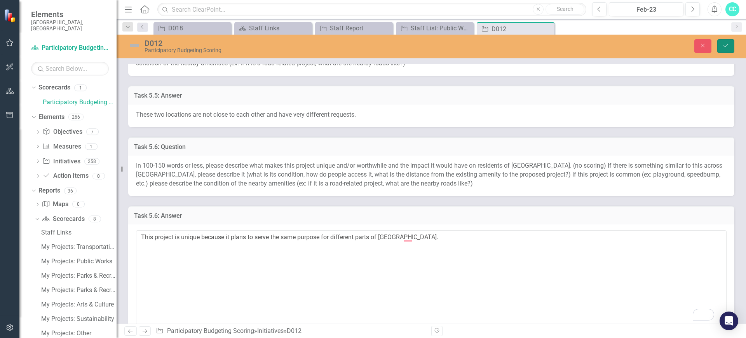
click at [724, 51] on button "Save" at bounding box center [725, 46] width 17 height 14
